Goal: Transaction & Acquisition: Purchase product/service

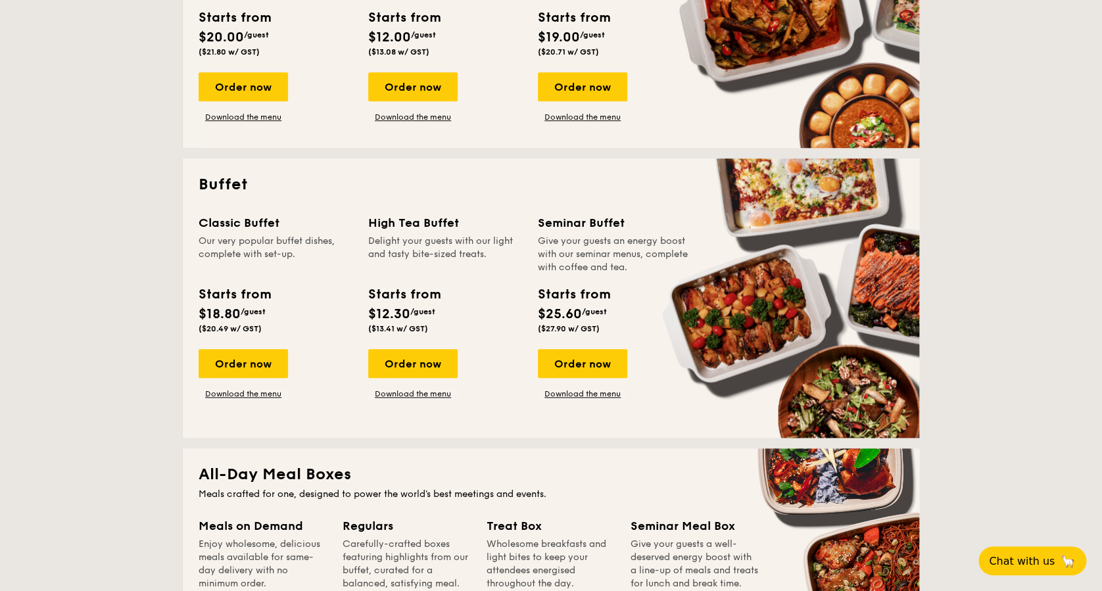
scroll to position [701, 0]
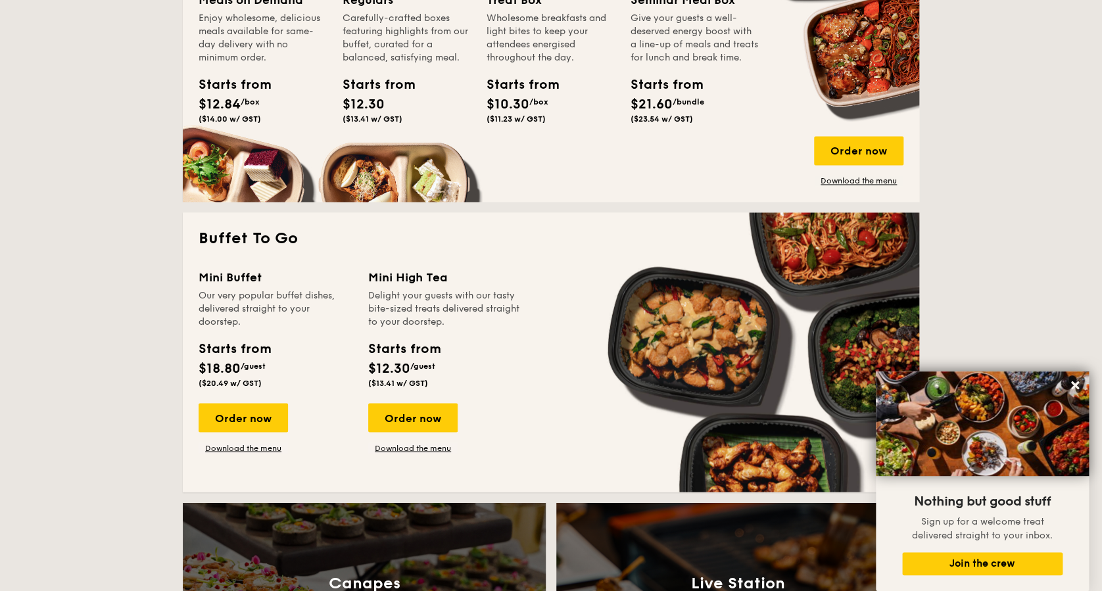
scroll to position [877, 0]
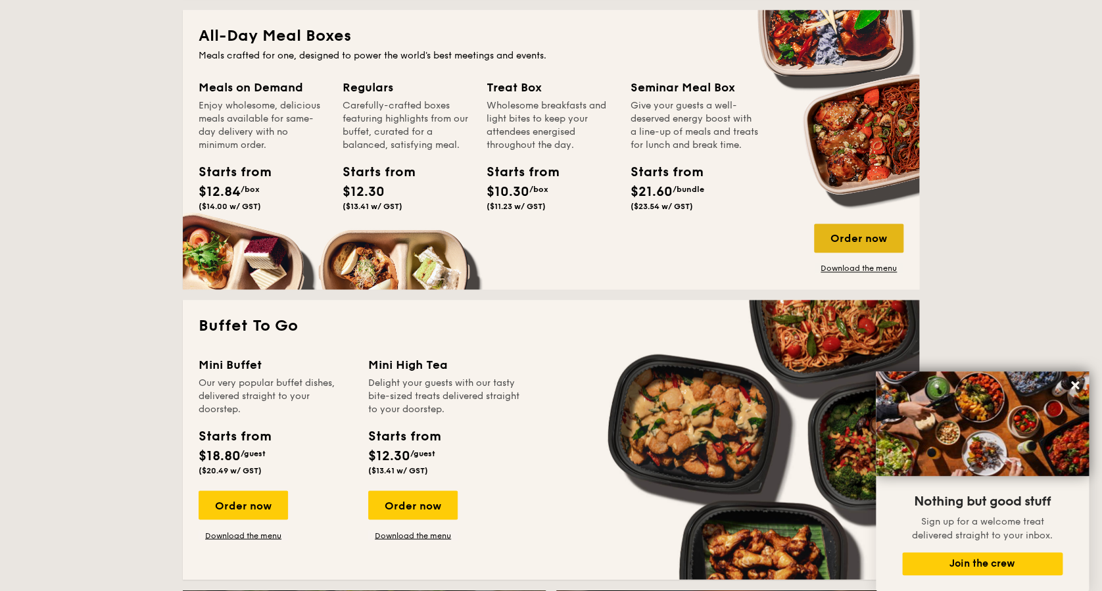
click at [850, 237] on div "Order now" at bounding box center [858, 238] width 89 height 29
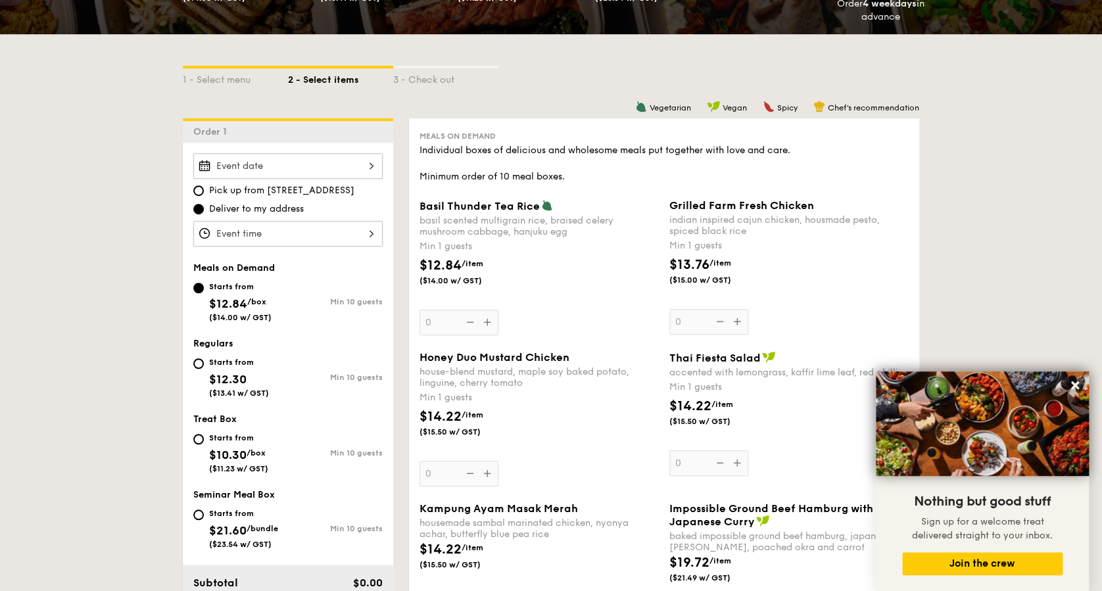
scroll to position [350, 0]
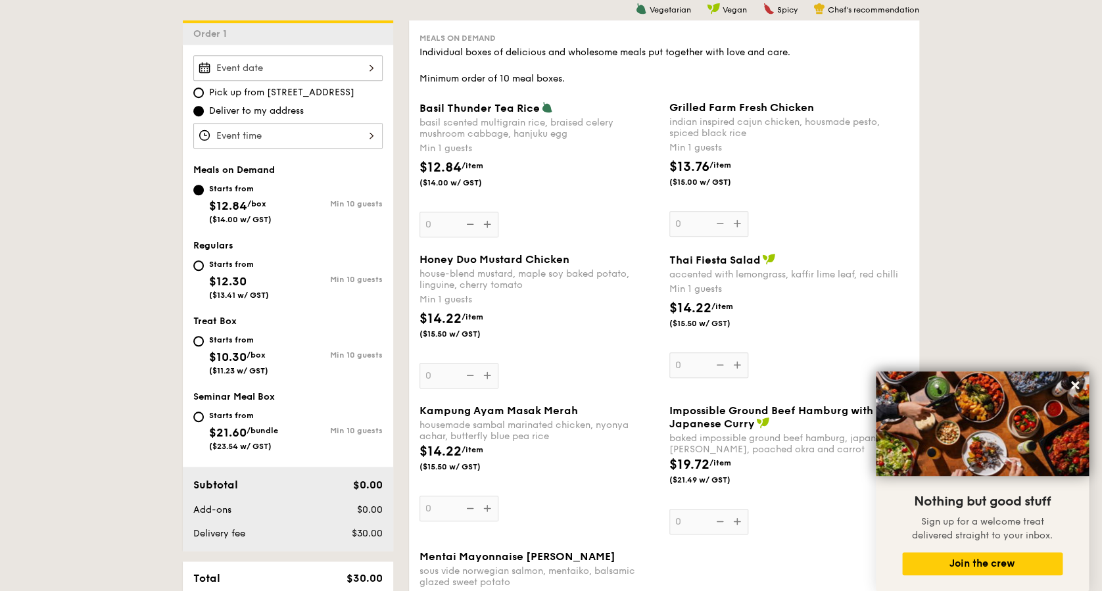
click at [199, 267] on div "Starts from $12.30 ($13.41 w/ GST)" at bounding box center [240, 277] width 95 height 43
click at [199, 267] on input "Starts from $12.30 ($13.41 w/ GST) Min 10 guests" at bounding box center [198, 265] width 11 height 11
radio input "true"
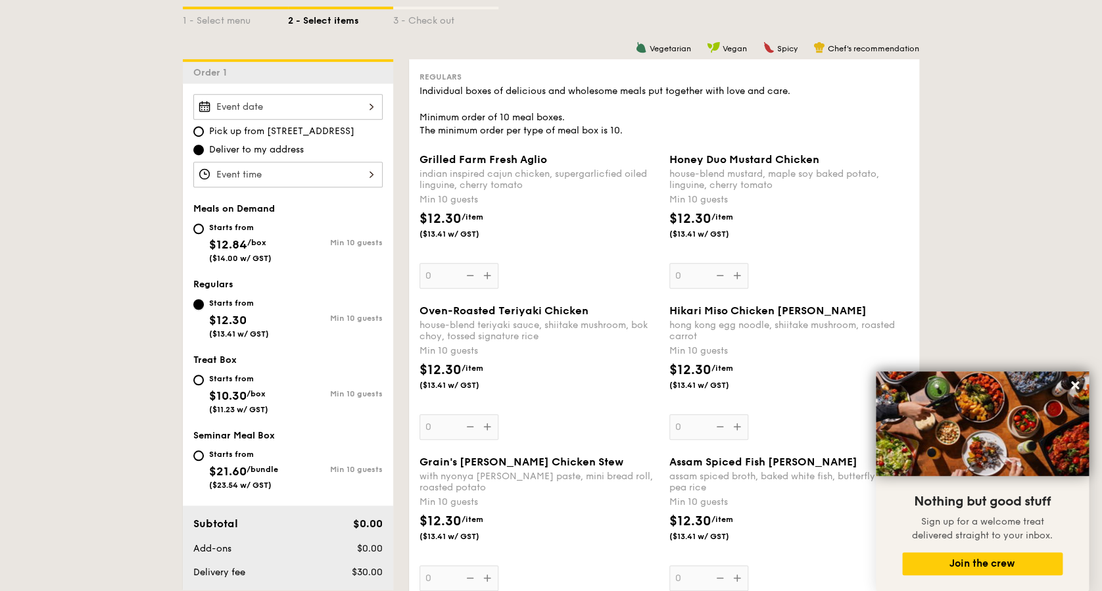
scroll to position [263, 0]
